Goal: Information Seeking & Learning: Check status

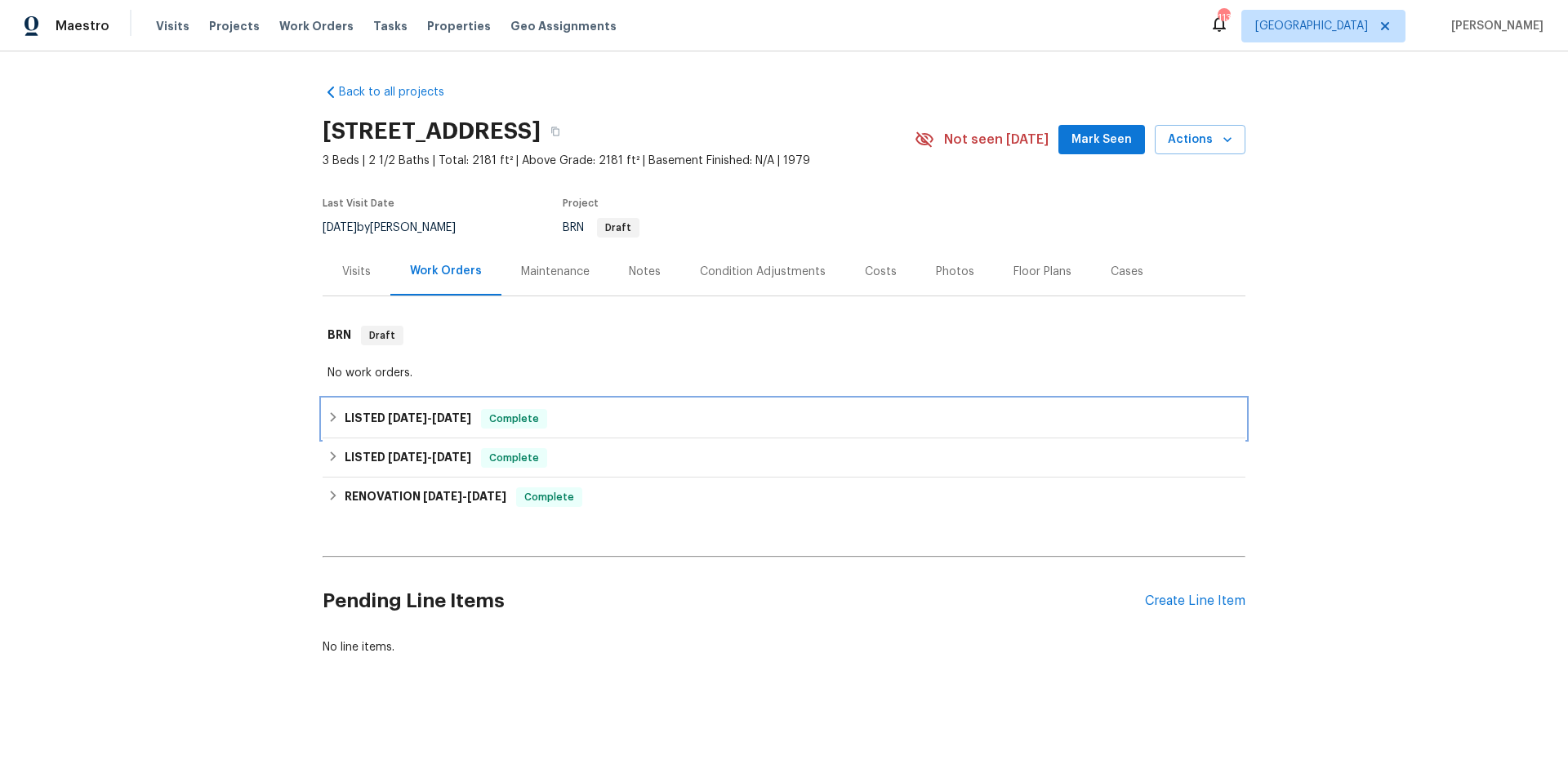
click at [577, 421] on div "LISTED 6/27/25 - 7/4/25 Complete" at bounding box center [784, 419] width 913 height 20
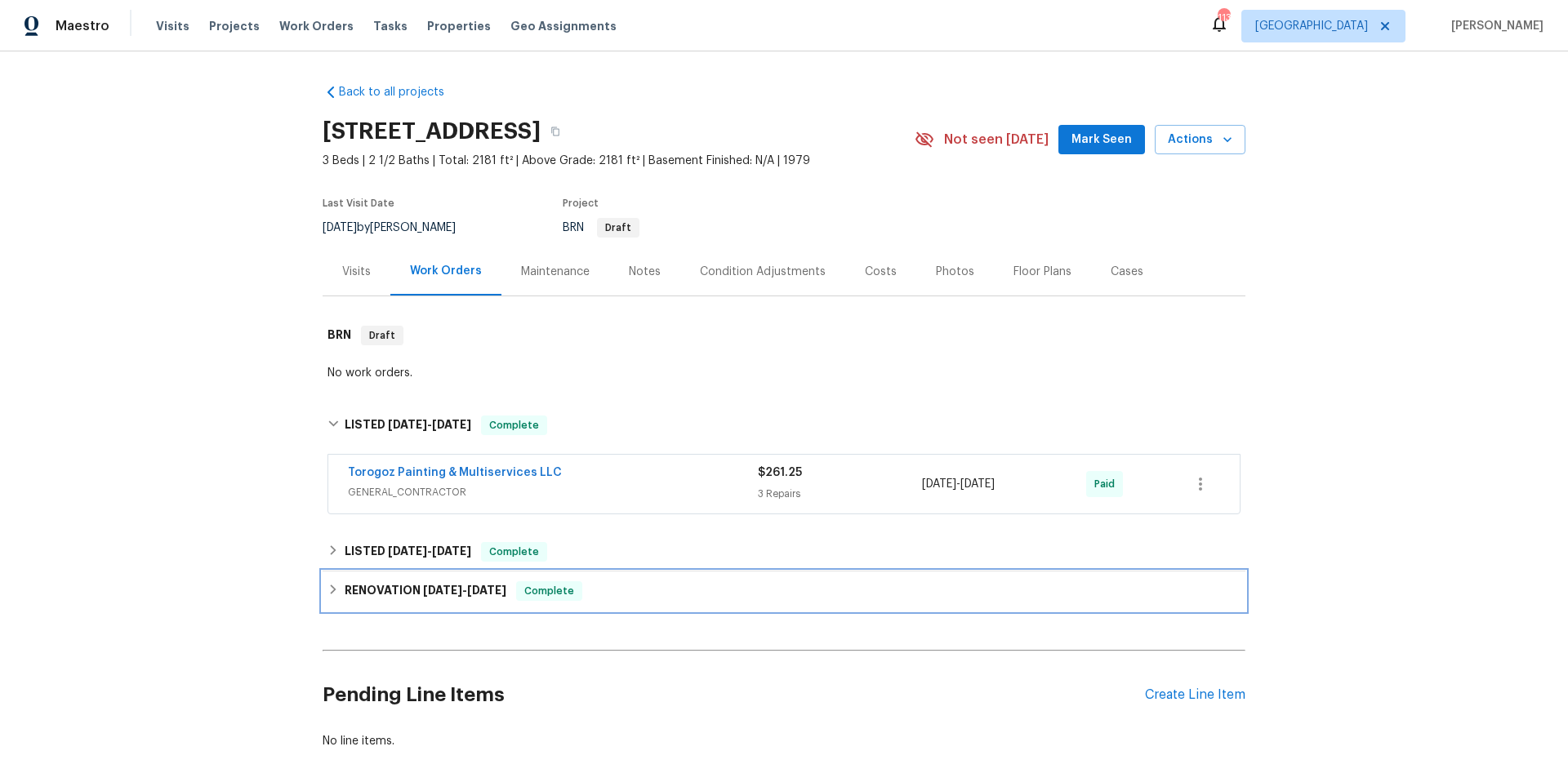
click at [598, 591] on div "RENOVATION 5/1/25 - 6/18/25 Complete" at bounding box center [784, 591] width 913 height 20
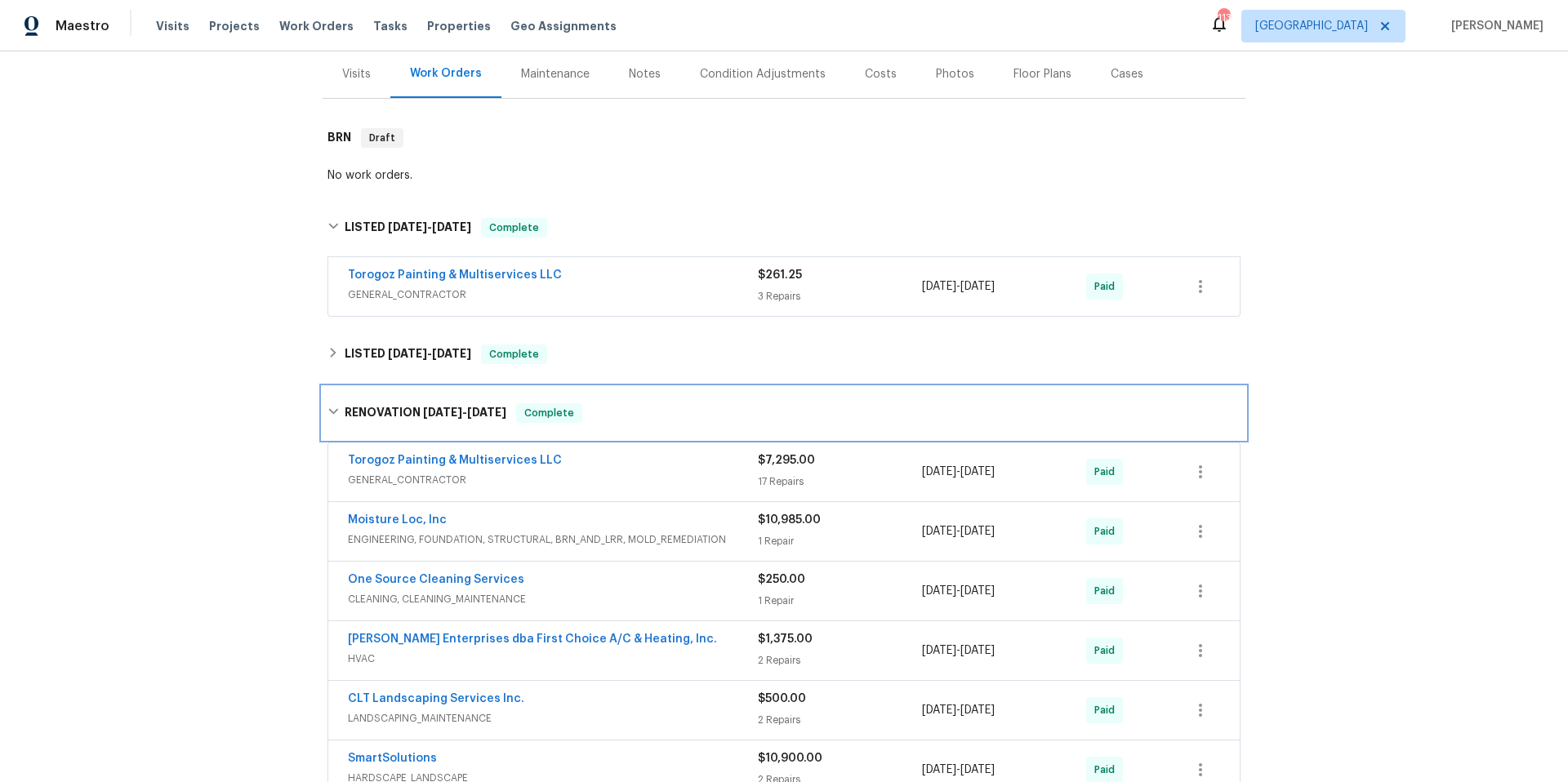
scroll to position [534, 0]
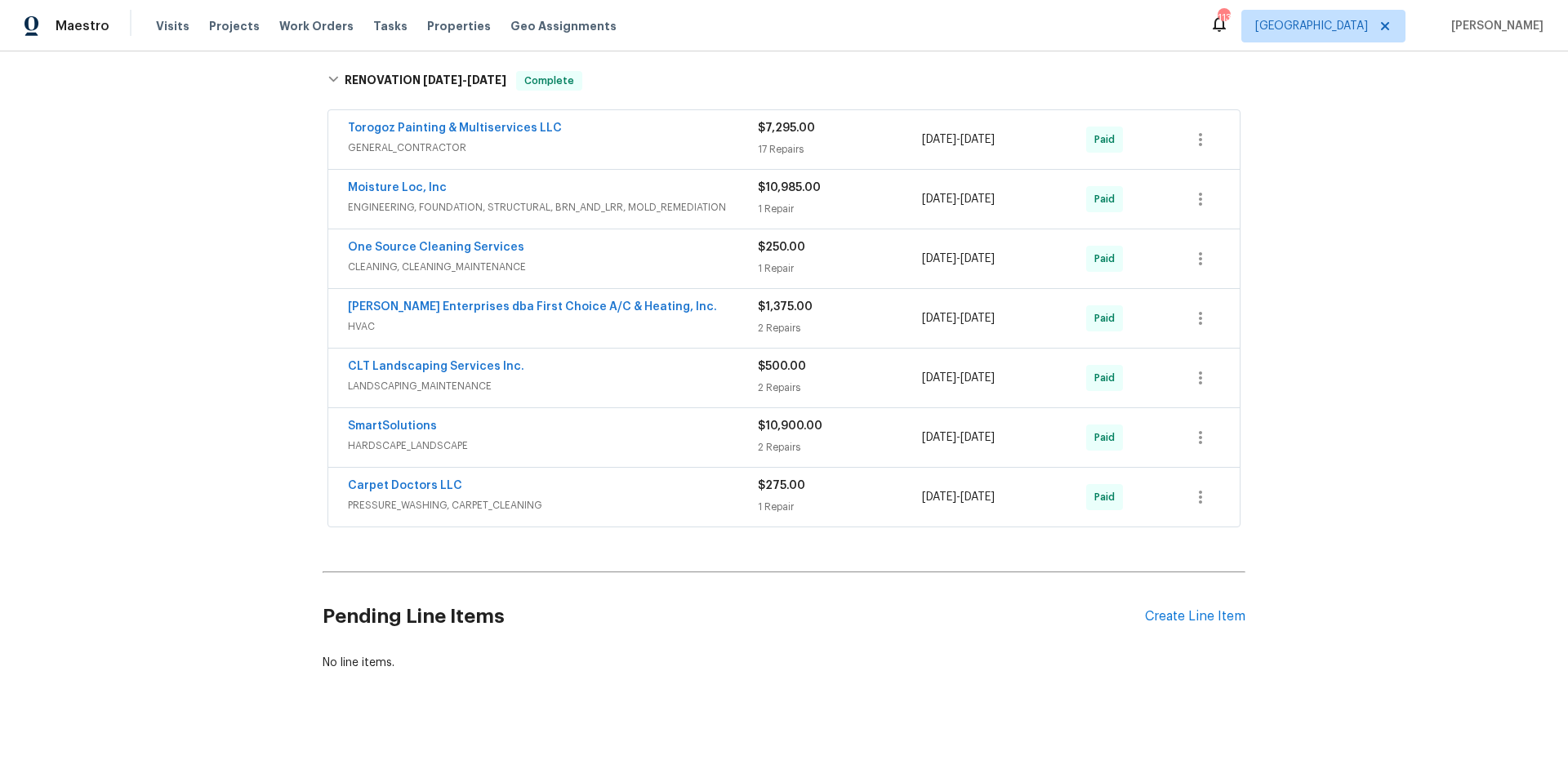
click at [641, 183] on div "Moisture Loc, Inc" at bounding box center [553, 190] width 410 height 20
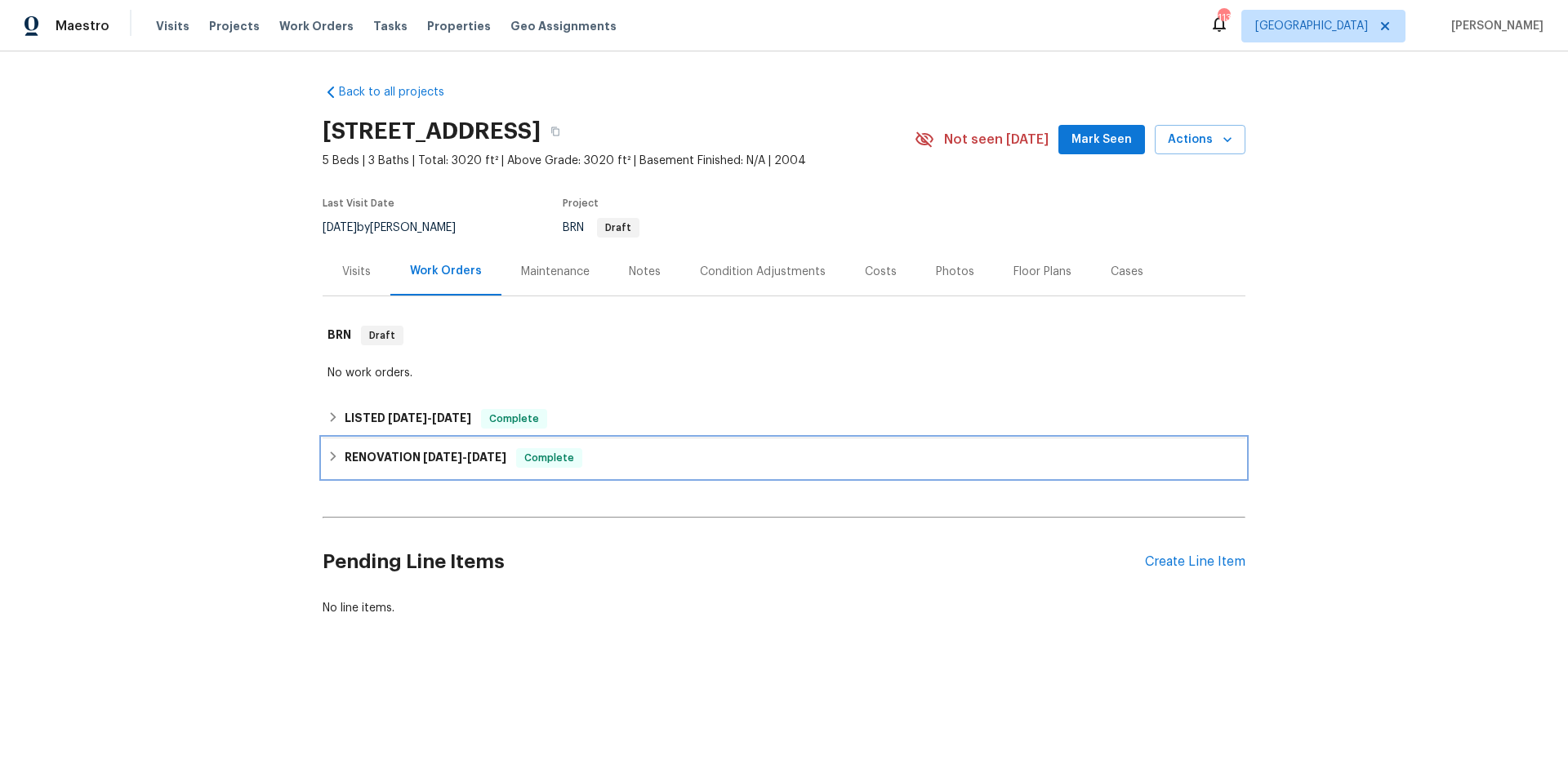
click at [614, 458] on div "RENOVATION [DATE] - [DATE] Complete" at bounding box center [784, 458] width 913 height 20
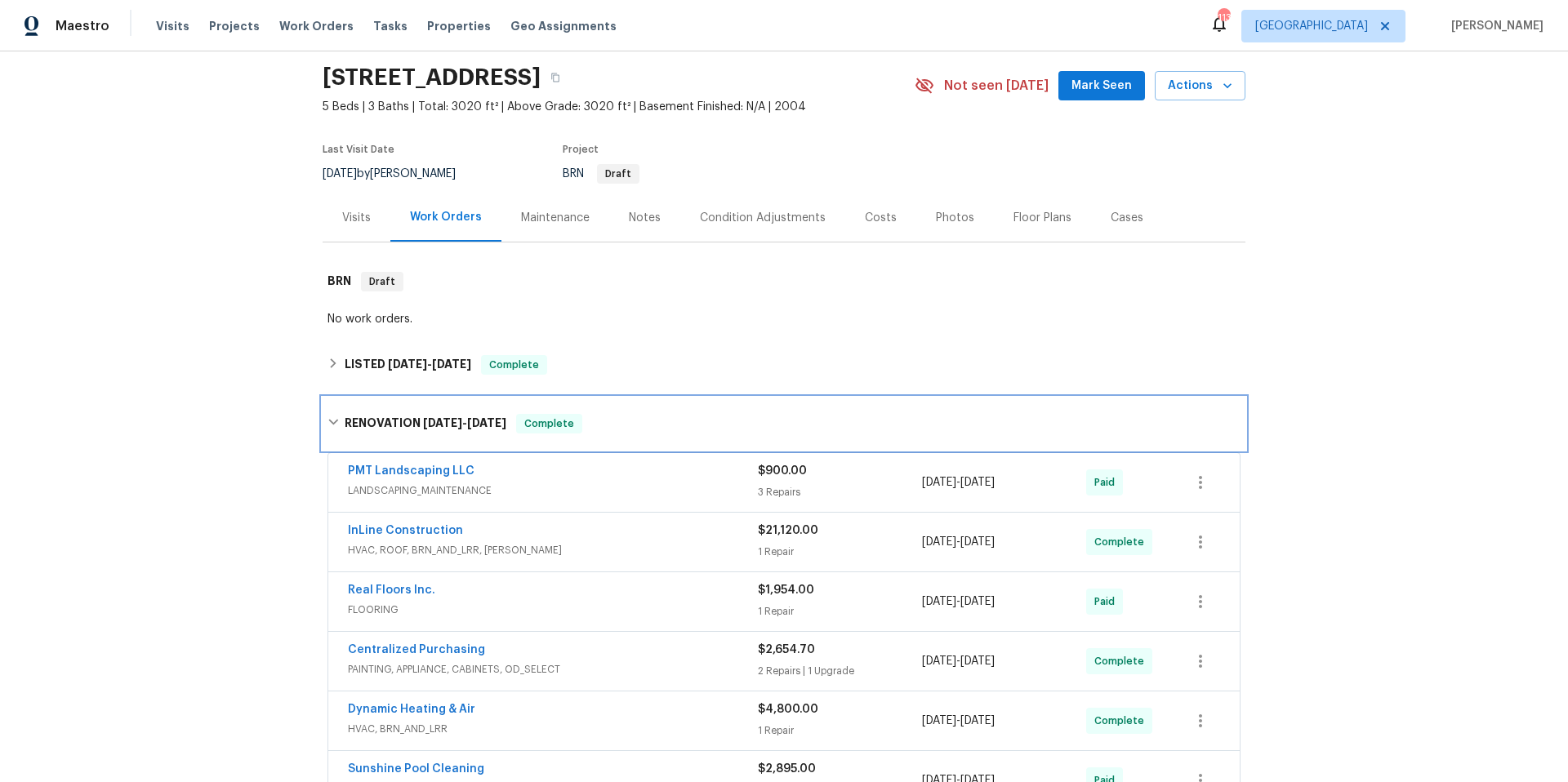
scroll to position [408, 0]
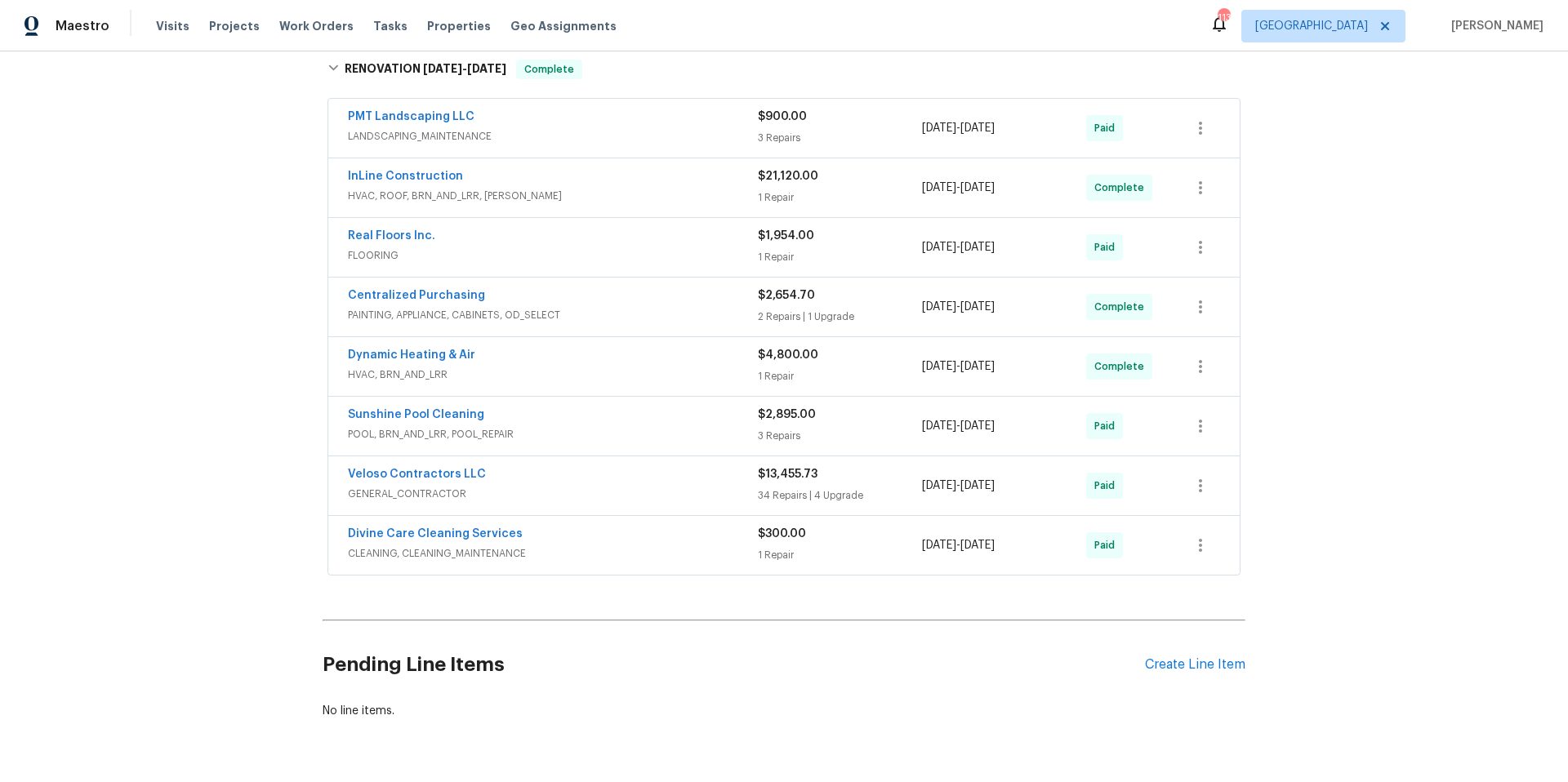
click at [638, 116] on div "PMT Landscaping LLC" at bounding box center [553, 118] width 410 height 20
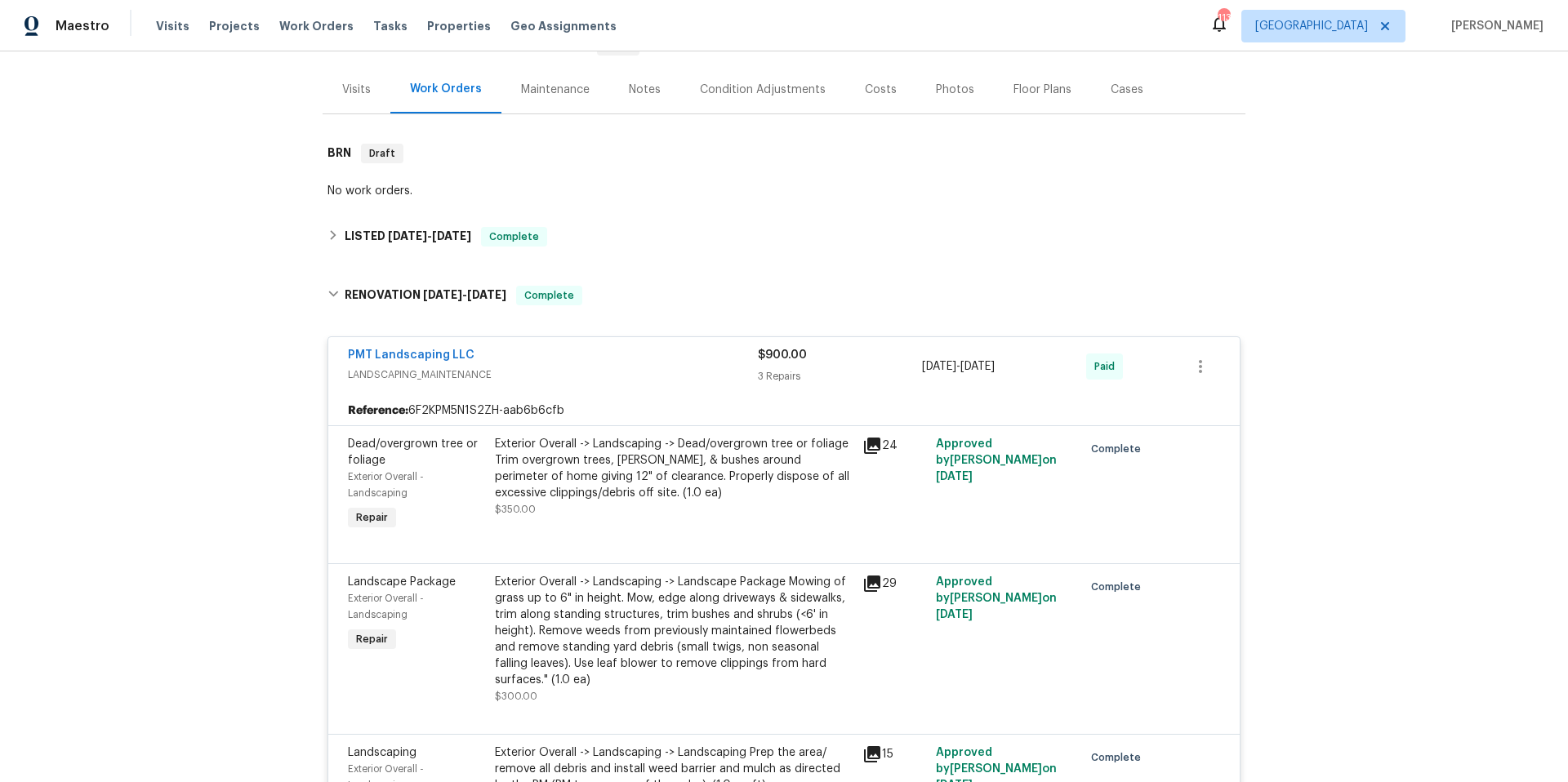
scroll to position [123, 0]
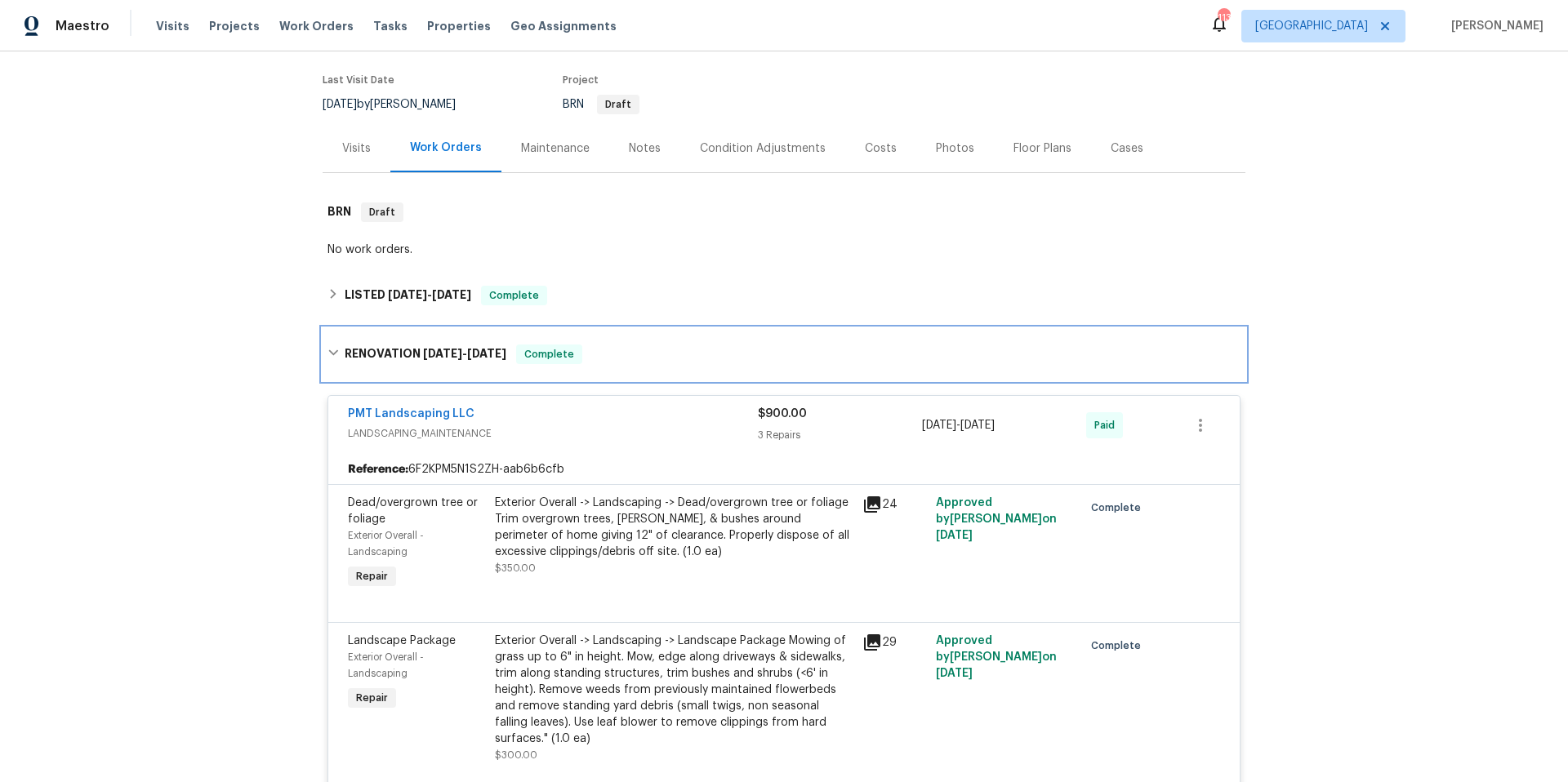
click at [633, 364] on div "RENOVATION [DATE] - [DATE] Complete" at bounding box center [784, 354] width 922 height 53
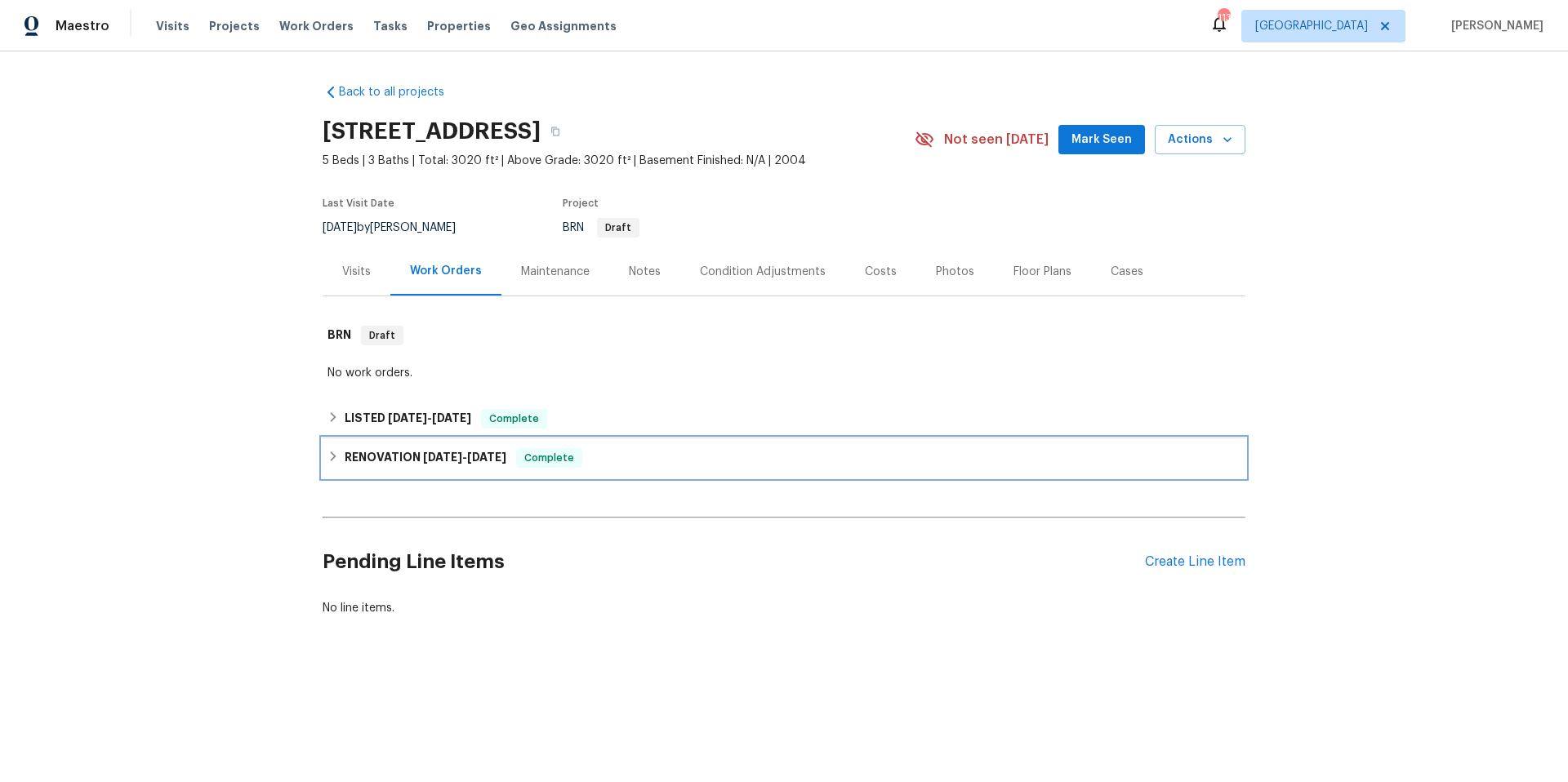
scroll to position [0, 0]
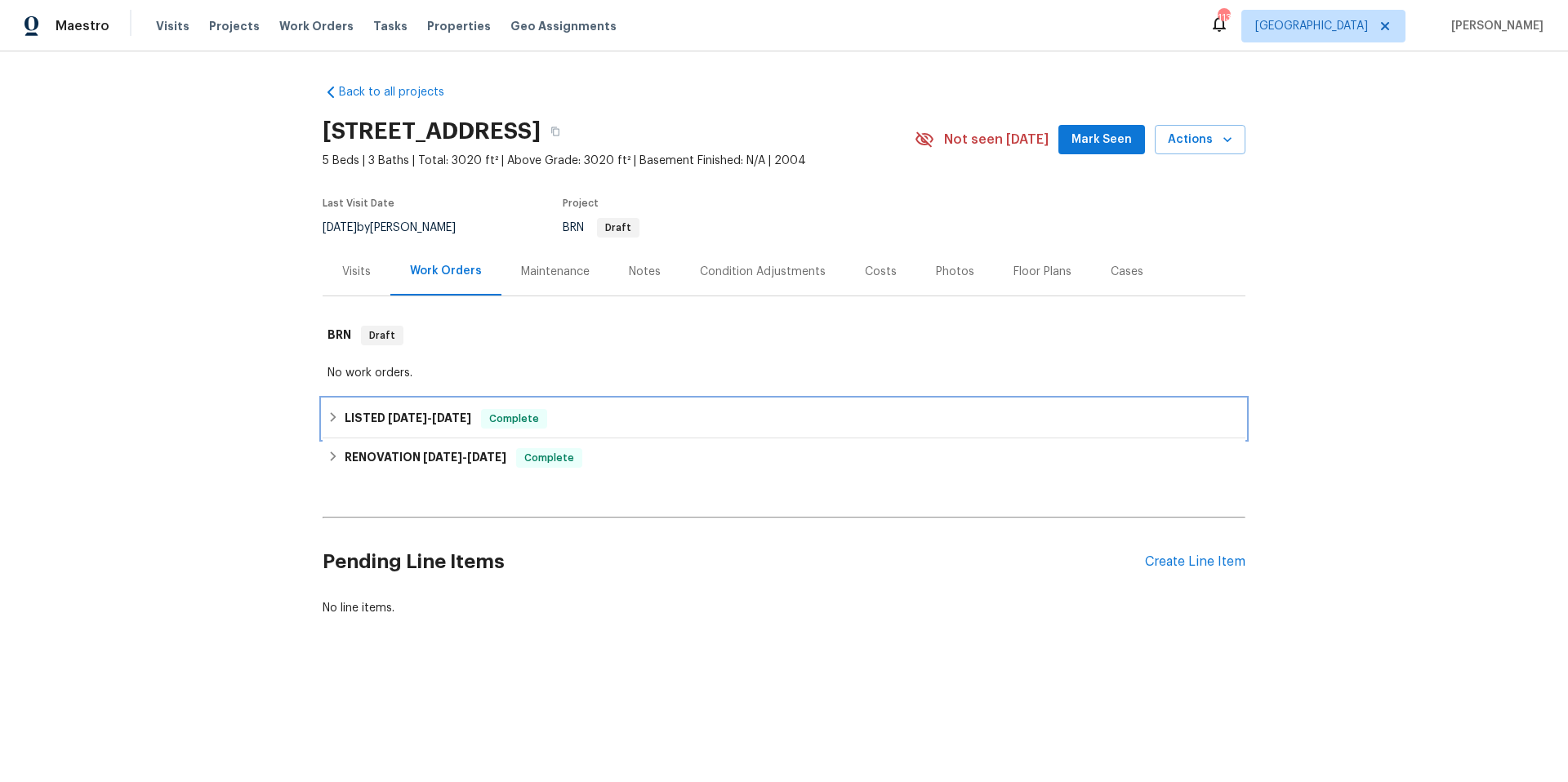
click at [595, 414] on div "LISTED [DATE] - [DATE] Complete" at bounding box center [784, 419] width 913 height 20
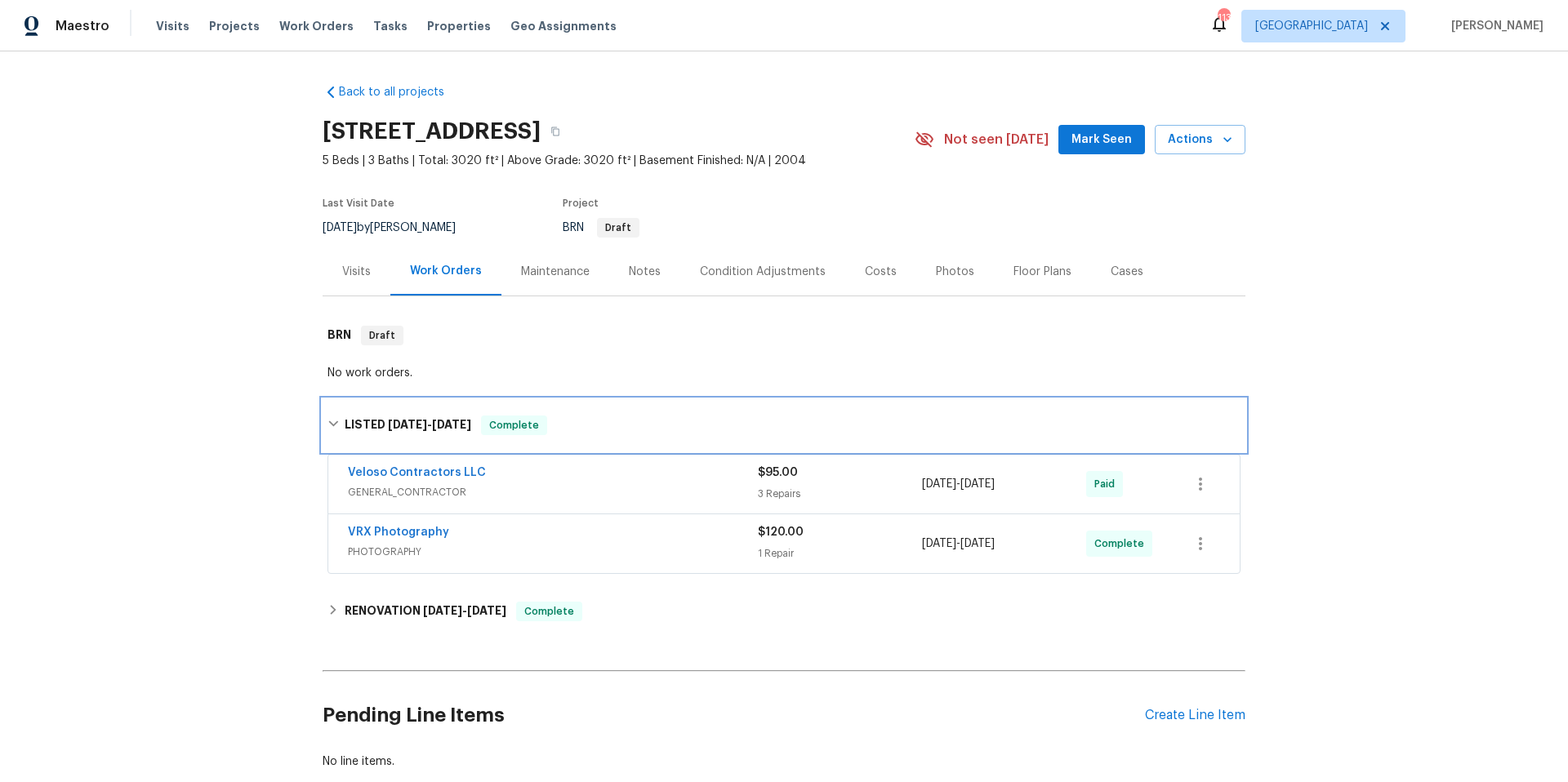
click at [594, 417] on div "LISTED [DATE] - [DATE] Complete" at bounding box center [784, 426] width 913 height 20
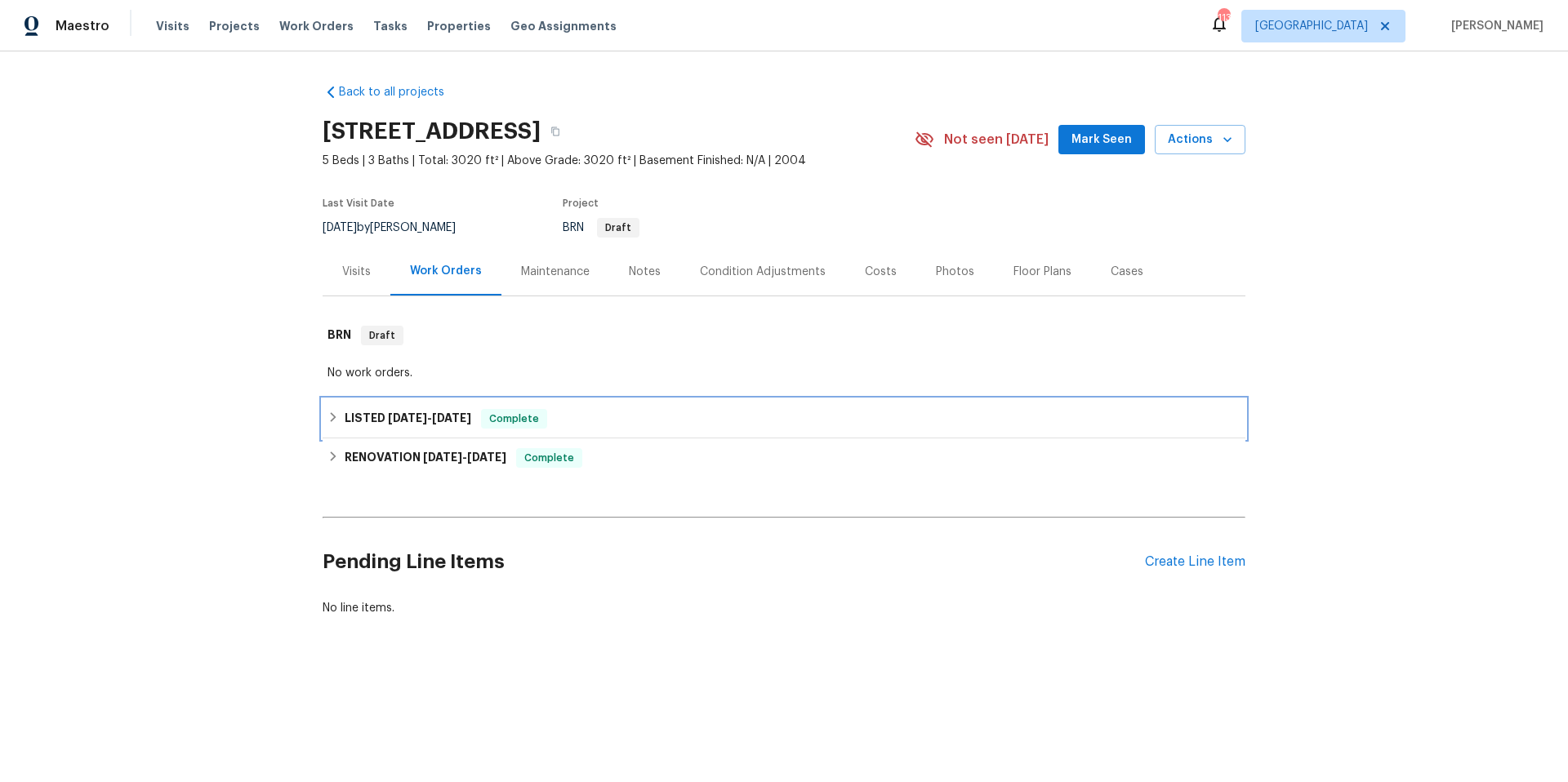
click at [594, 417] on div "LISTED [DATE] - [DATE] Complete" at bounding box center [784, 419] width 913 height 20
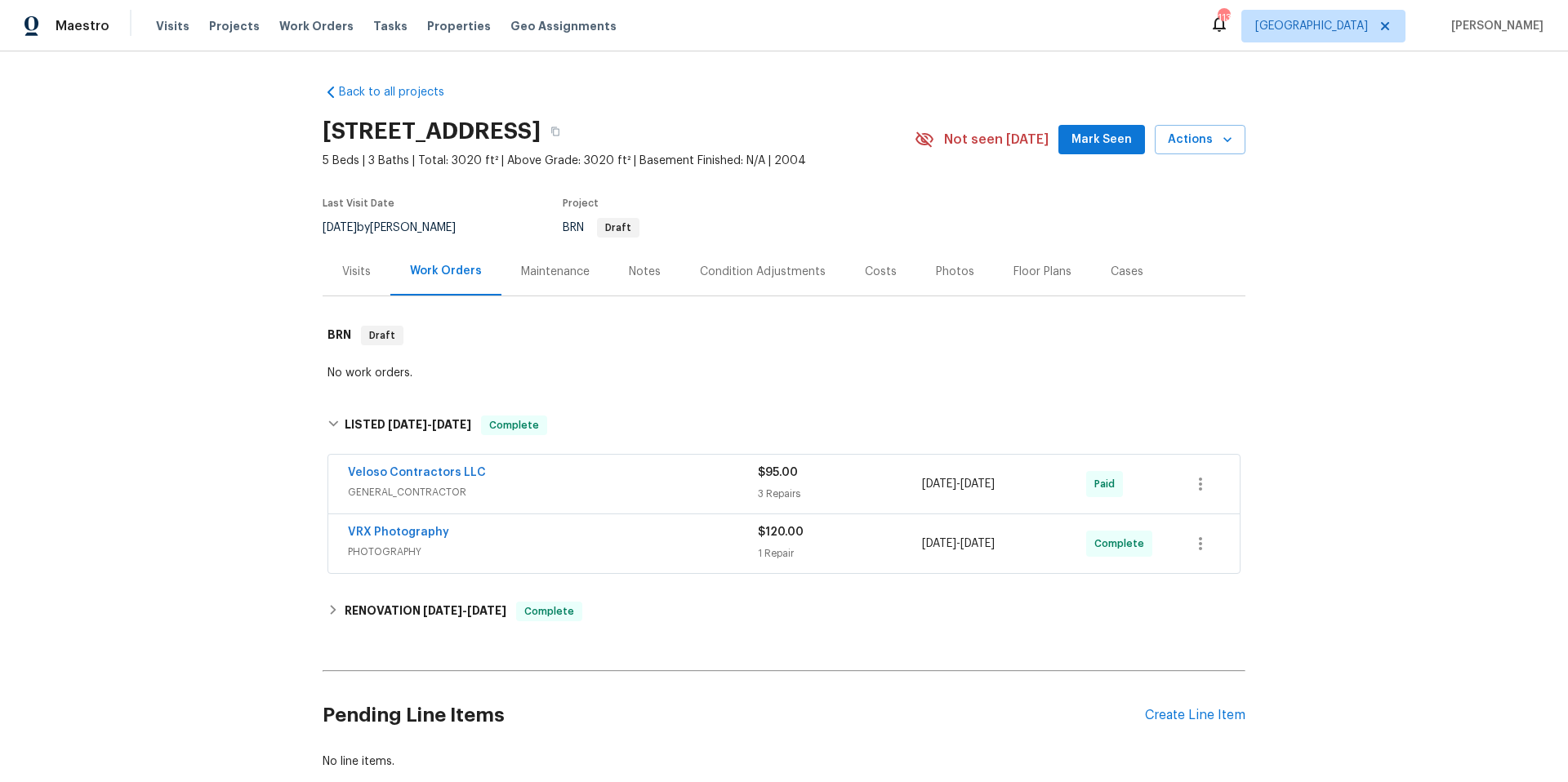
click at [581, 465] on div "Veloso Contractors LLC" at bounding box center [553, 475] width 410 height 20
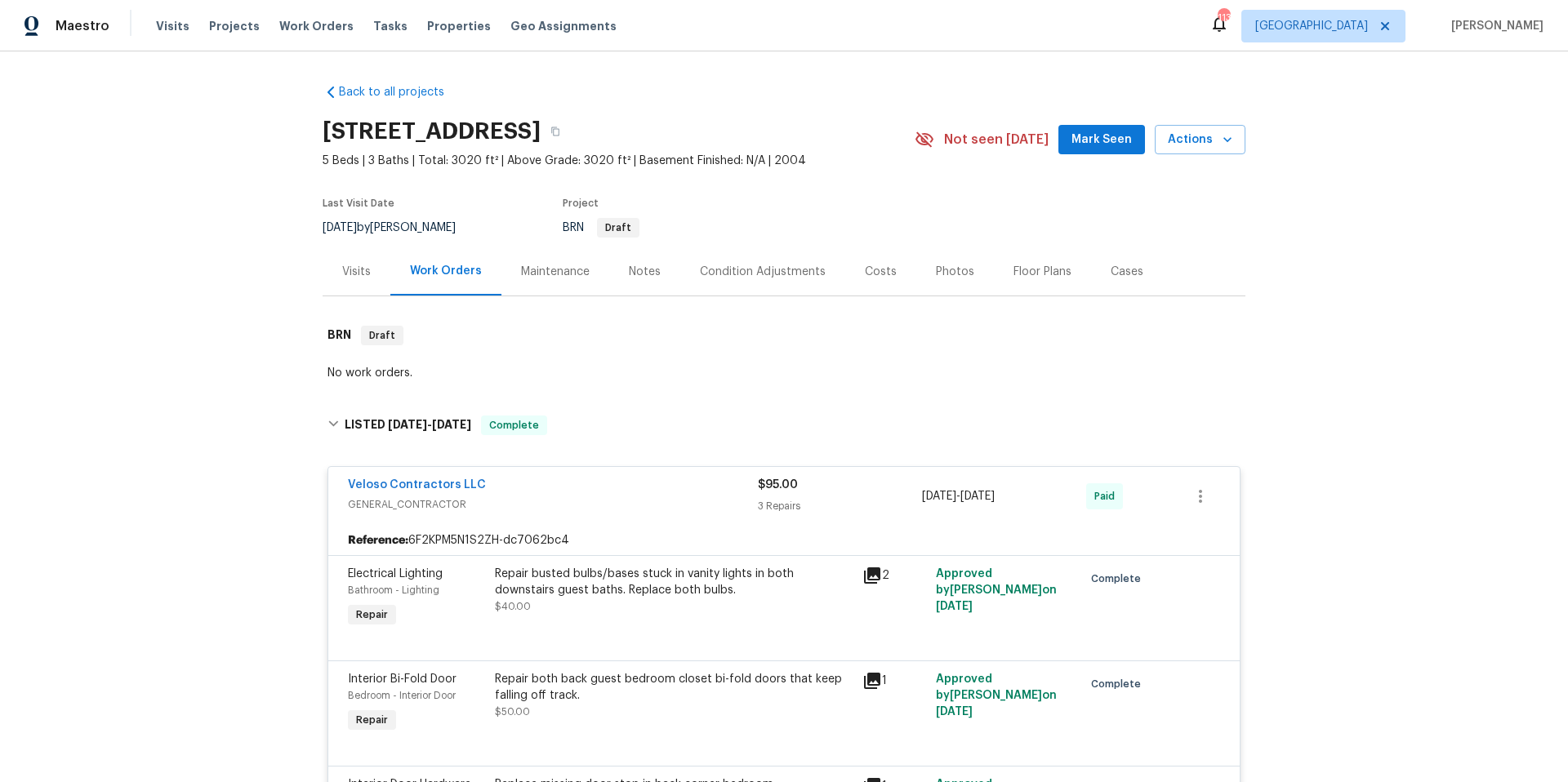
click at [553, 270] on div "Maintenance" at bounding box center [555, 272] width 69 height 16
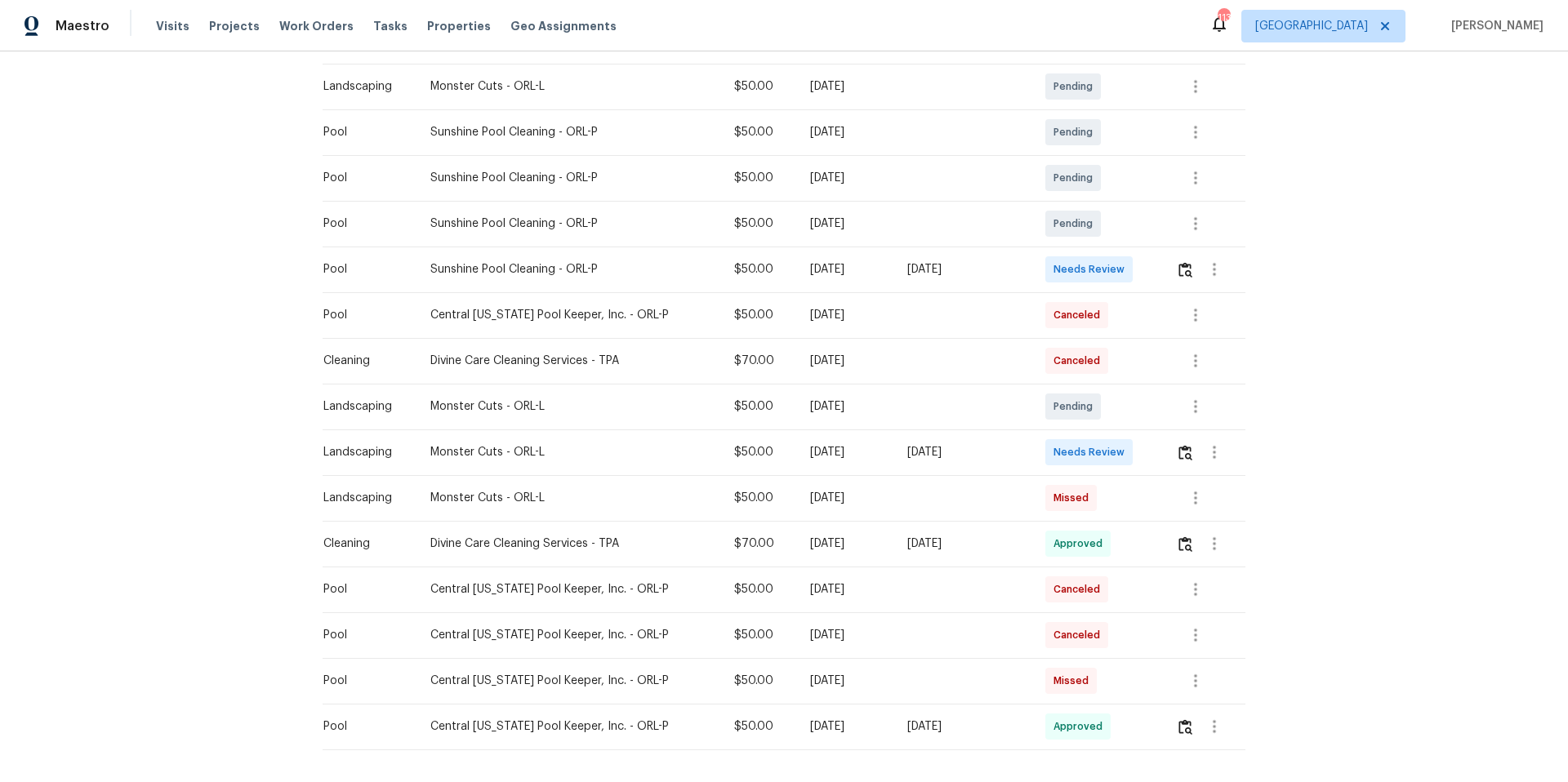
scroll to position [298, 0]
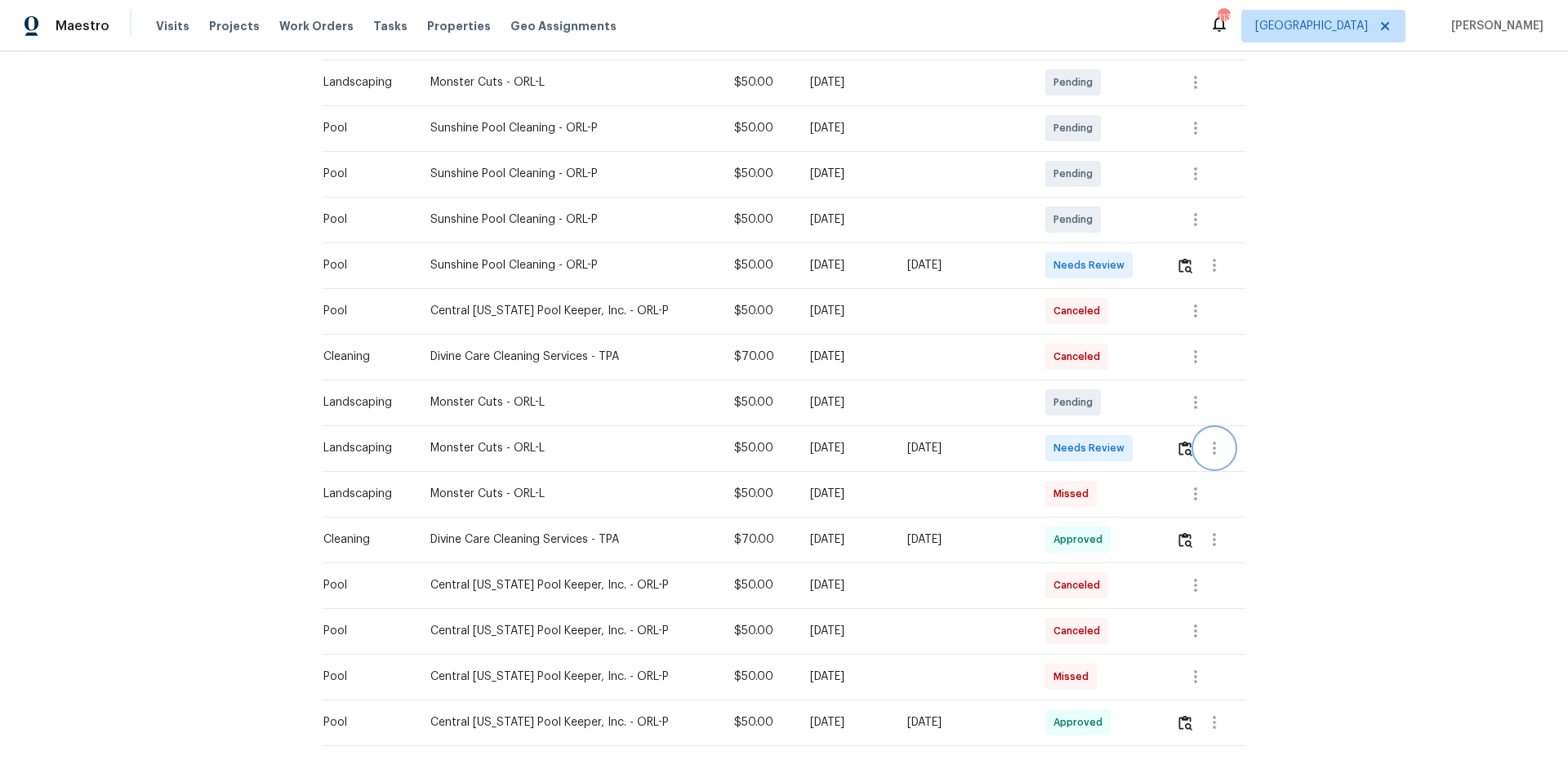
click at [1213, 447] on icon "button" at bounding box center [1215, 448] width 4 height 13
click at [1220, 468] on li "View details" at bounding box center [1247, 476] width 114 height 27
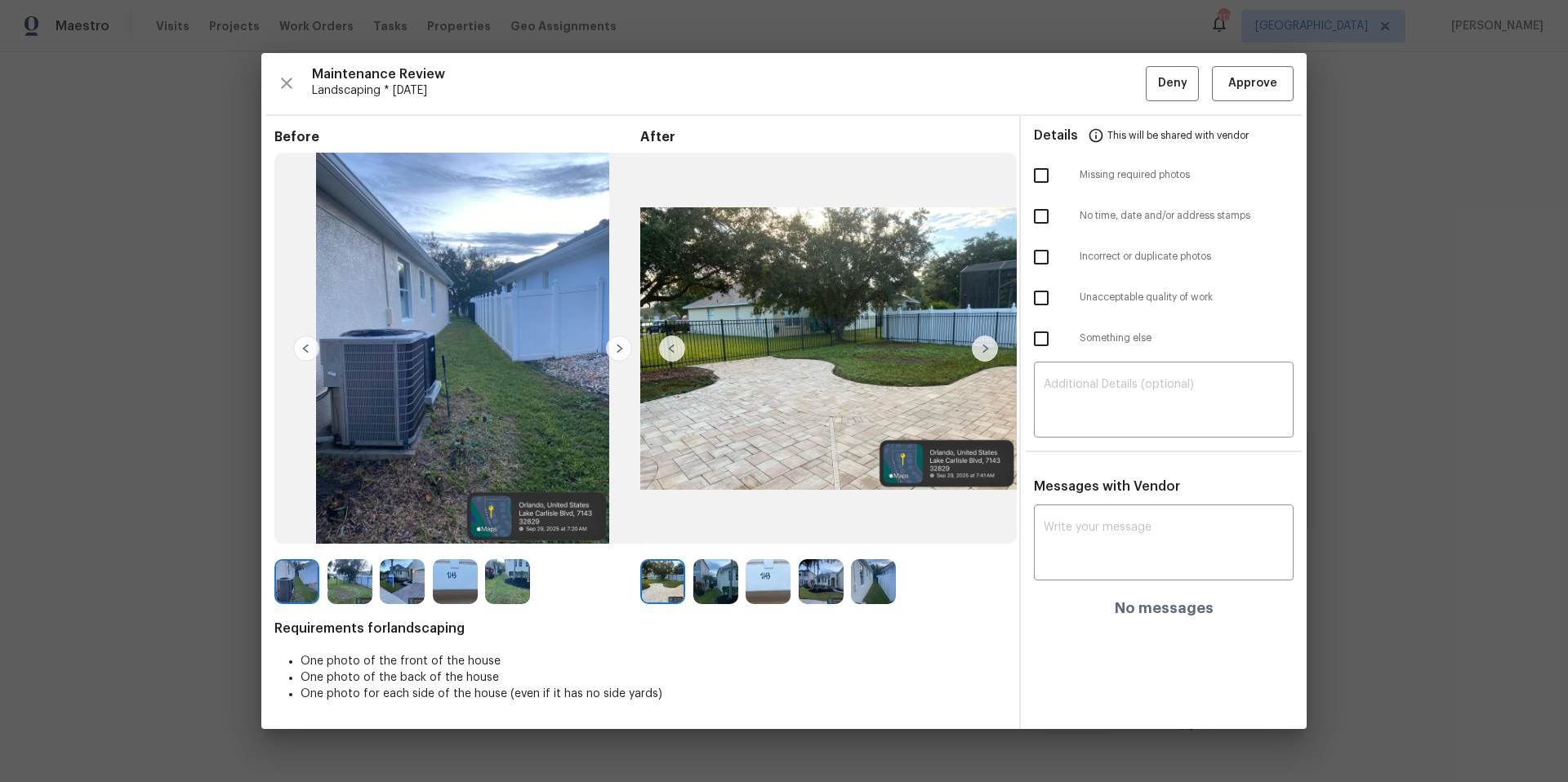
click at [986, 348] on img at bounding box center [984, 348] width 26 height 26
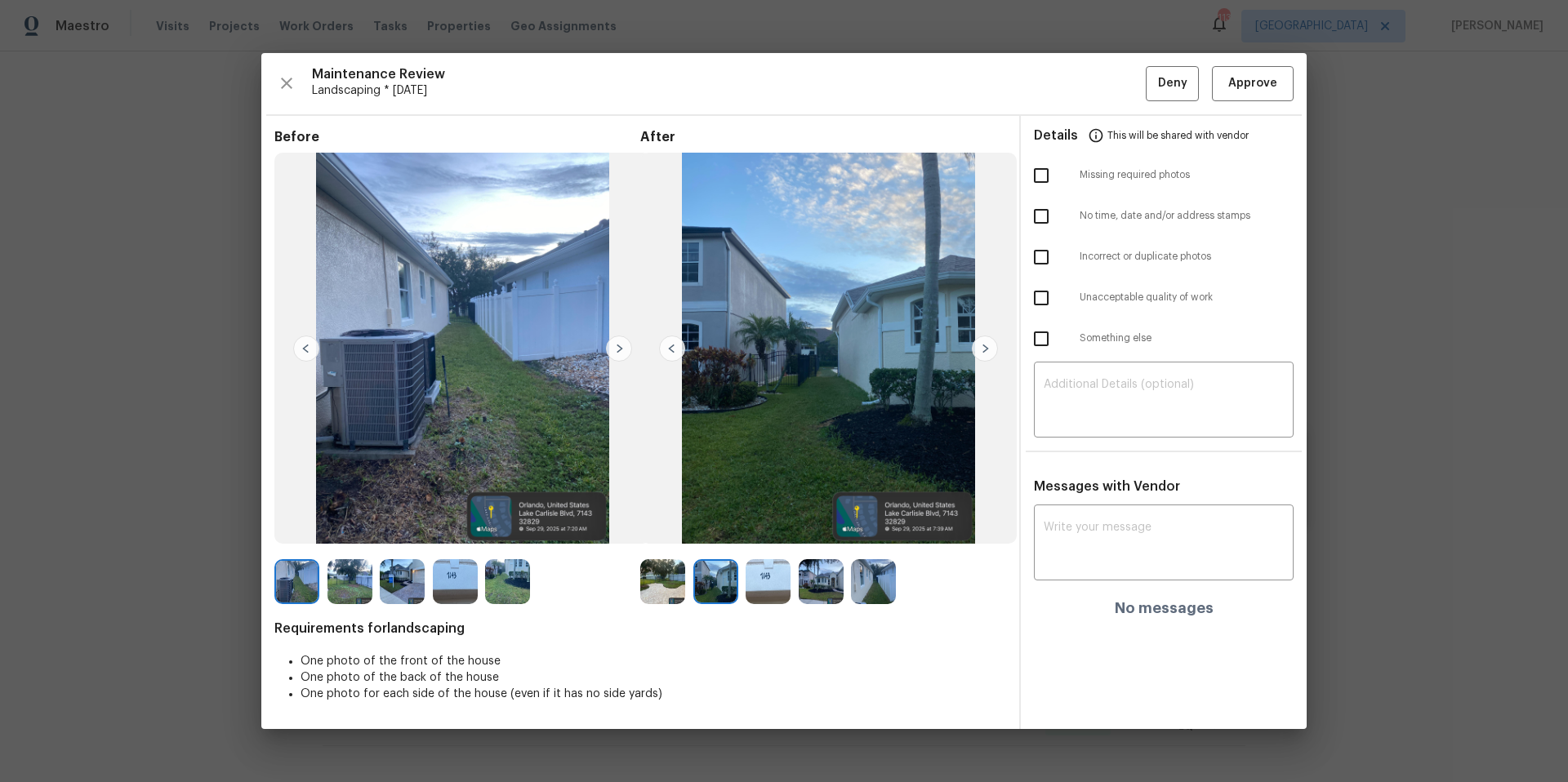
click at [985, 349] on img at bounding box center [984, 348] width 26 height 26
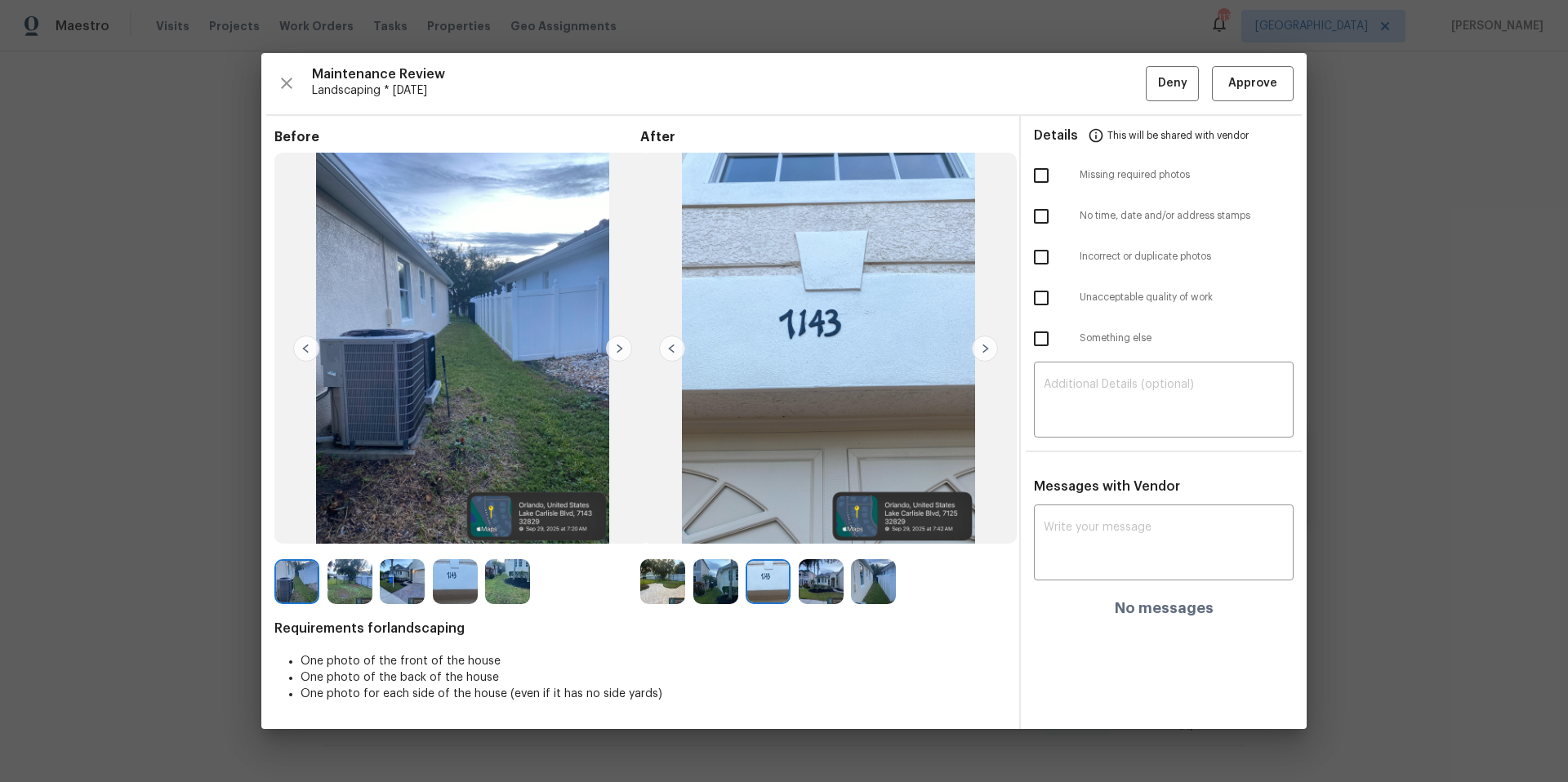
click at [985, 349] on img at bounding box center [984, 348] width 26 height 26
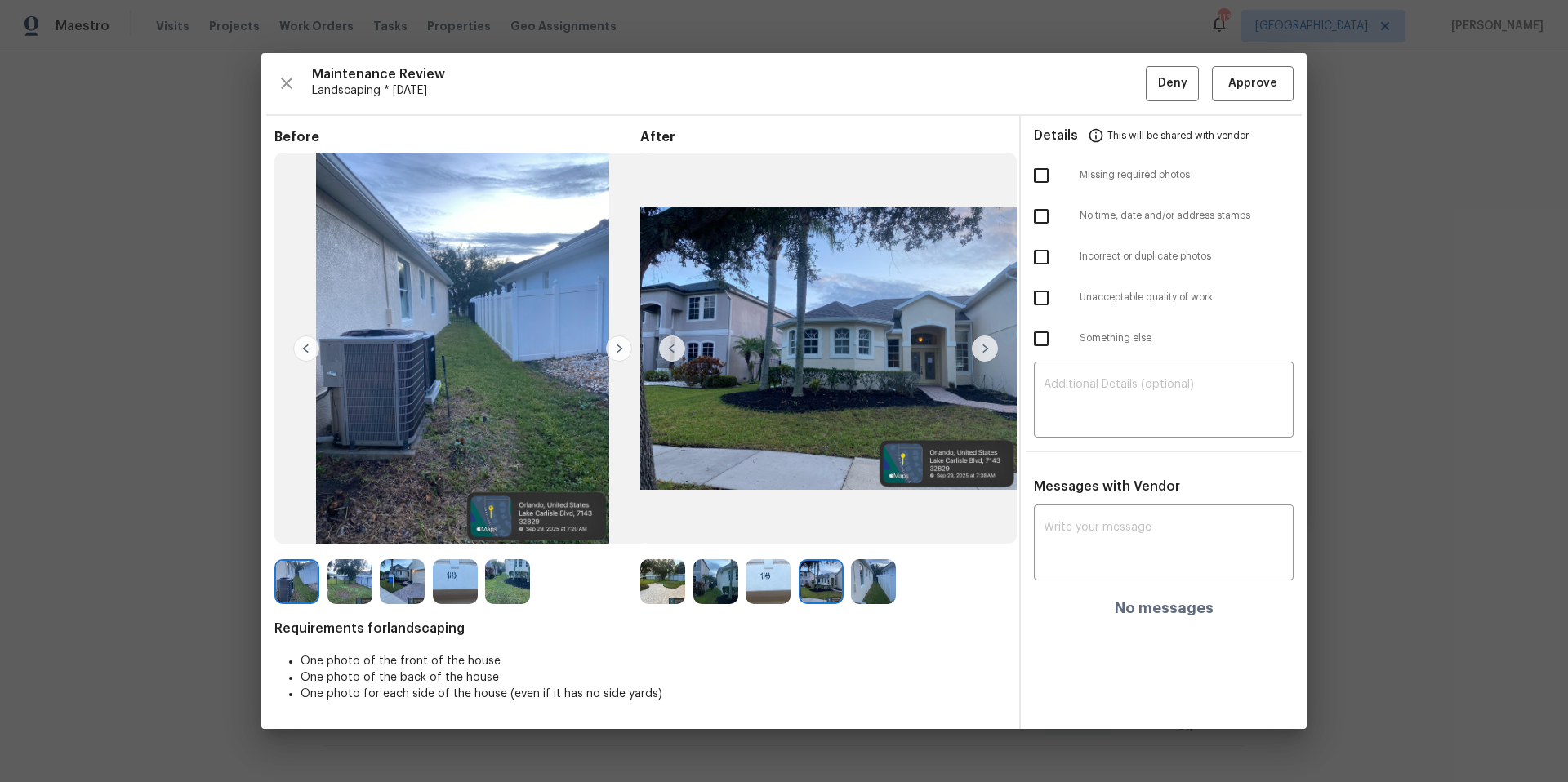
click at [985, 349] on img at bounding box center [984, 348] width 26 height 26
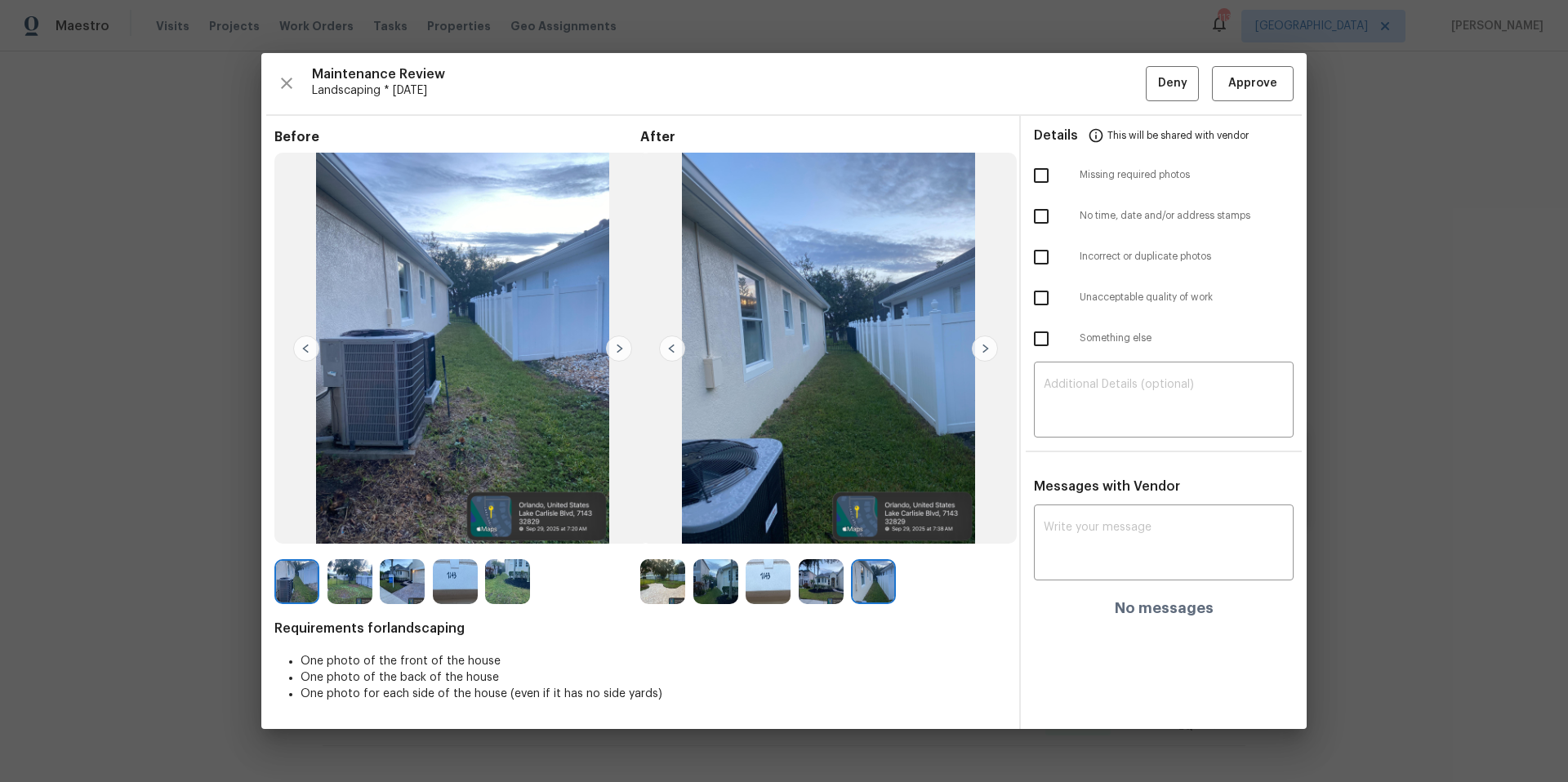
click at [984, 350] on img at bounding box center [984, 348] width 26 height 26
click at [986, 352] on img at bounding box center [984, 348] width 26 height 26
click at [288, 82] on icon "button" at bounding box center [286, 83] width 12 height 12
